Goal: Task Accomplishment & Management: Manage account settings

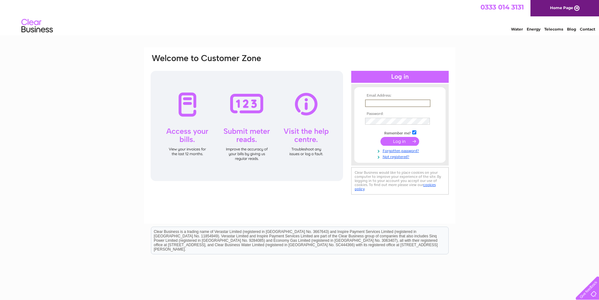
click at [381, 101] on input "text" at bounding box center [397, 103] width 65 height 8
type input "[PERSON_NAME][EMAIL_ADDRESS][DOMAIN_NAME]"
click at [394, 138] on input "submit" at bounding box center [400, 141] width 39 height 9
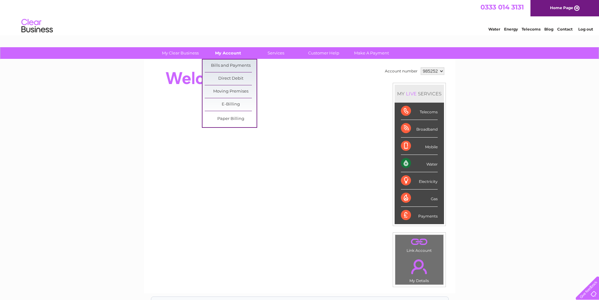
click at [227, 54] on link "My Account" at bounding box center [228, 53] width 52 height 12
click at [230, 65] on link "Bills and Payments" at bounding box center [231, 65] width 52 height 13
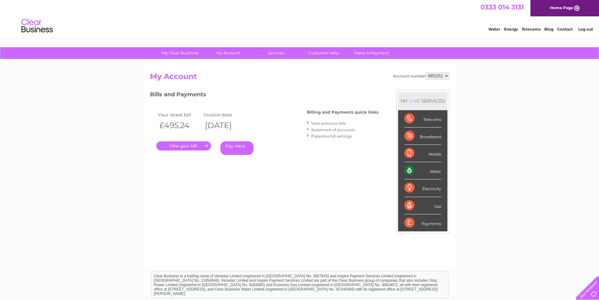
click at [184, 147] on link "." at bounding box center [183, 145] width 55 height 9
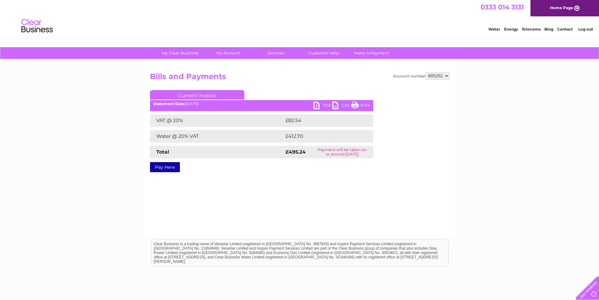
click at [316, 103] on link "PDF" at bounding box center [323, 106] width 19 height 9
